Goal: Find contact information: Find contact information

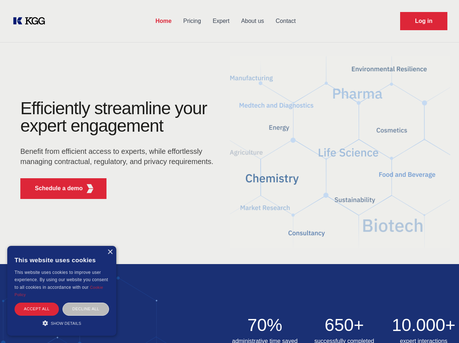
click at [229, 171] on div "Efficiently streamline your expert engagement Benefit from efficient access to …" at bounding box center [119, 152] width 221 height 105
click at [55, 188] on p "Schedule a demo" at bounding box center [59, 188] width 48 height 9
click at [110, 252] on div "× This website uses cookies This website uses cookies to improve user experienc…" at bounding box center [61, 291] width 109 height 90
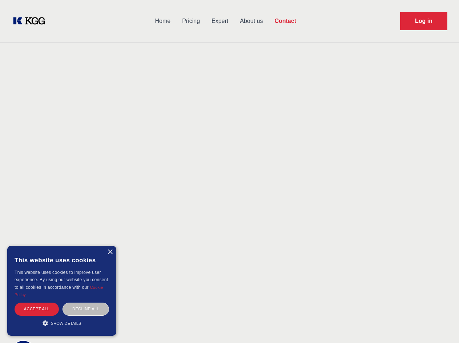
click at [37, 308] on div "Accept all" at bounding box center [37, 308] width 44 height 13
click at [86, 308] on div "Decline all" at bounding box center [85, 308] width 47 height 13
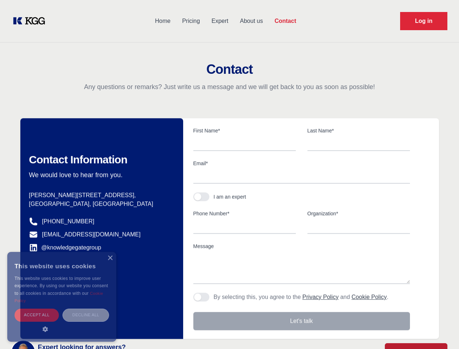
click at [62, 323] on main "Contact Any questions or remarks? Just write us a message and we will get back …" at bounding box center [229, 189] width 459 height 378
